Goal: Find specific page/section: Find specific page/section

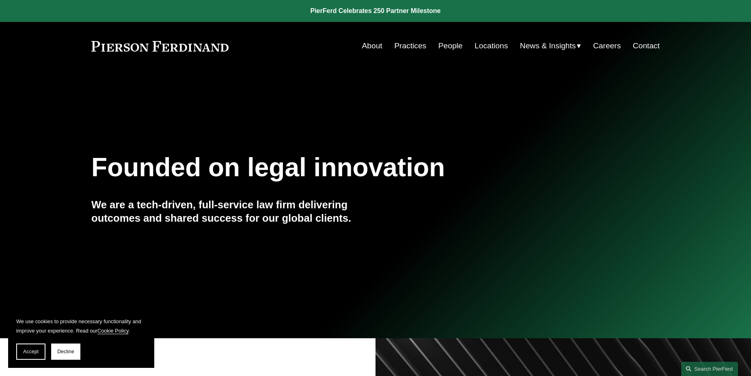
click at [449, 45] on link "People" at bounding box center [450, 45] width 24 height 15
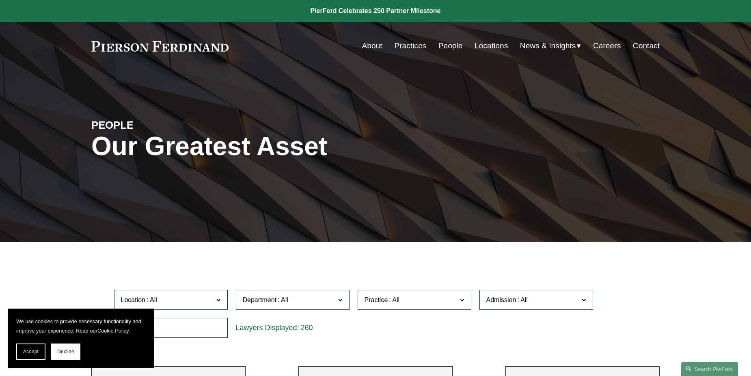
scroll to position [203, 0]
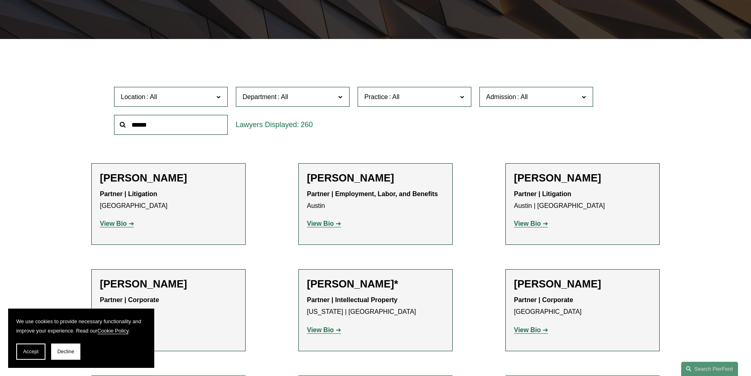
click at [163, 123] on input "text" at bounding box center [171, 125] width 114 height 20
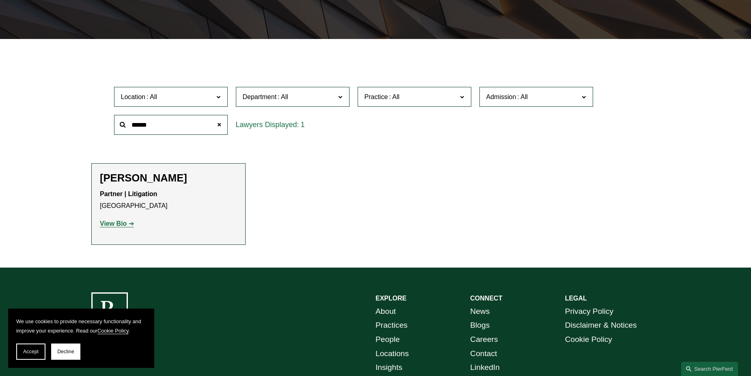
type input "******"
click at [114, 223] on strong "View Bio" at bounding box center [113, 223] width 27 height 7
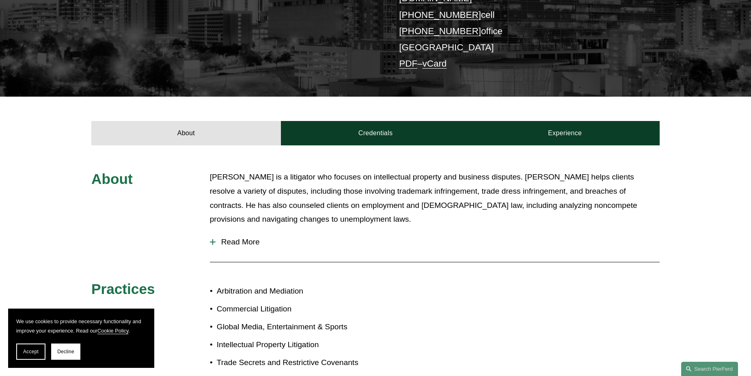
scroll to position [284, 0]
